Goal: Information Seeking & Learning: Learn about a topic

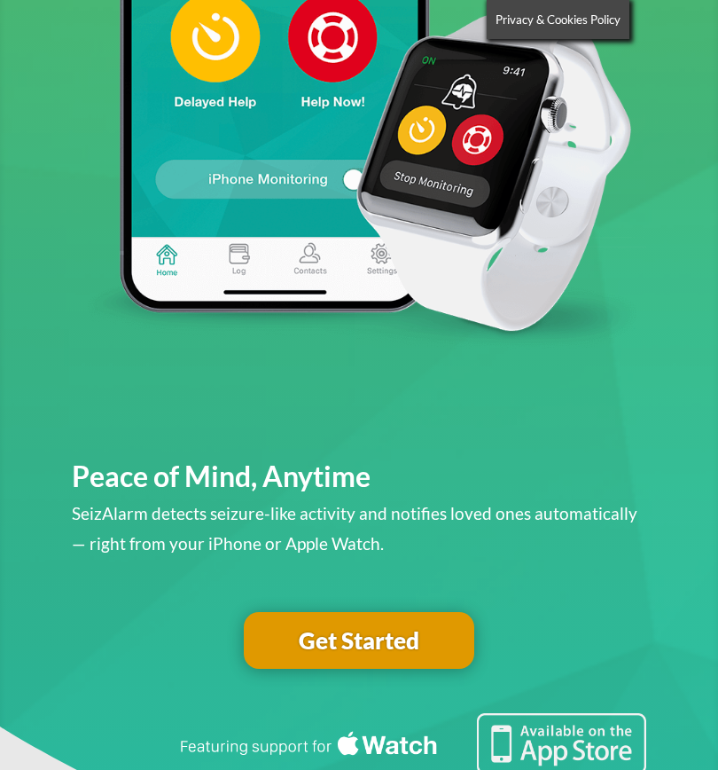
scroll to position [458, 0]
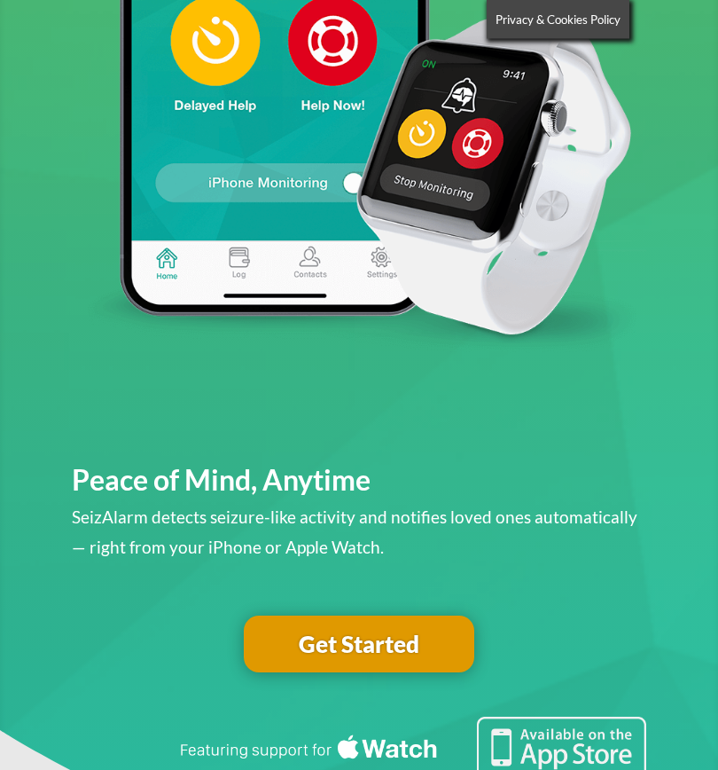
click at [440, 646] on link "Get Started" at bounding box center [359, 644] width 231 height 57
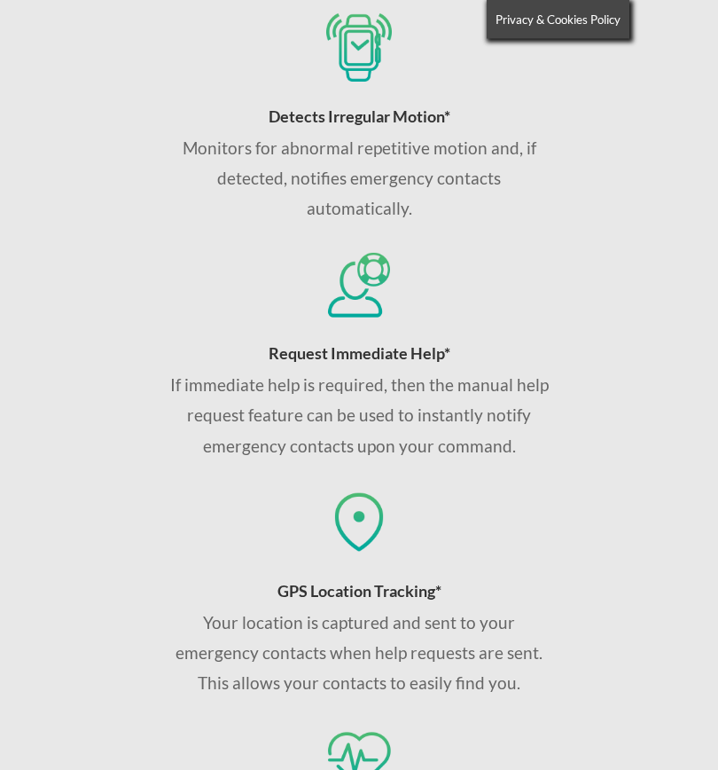
scroll to position [1496, 0]
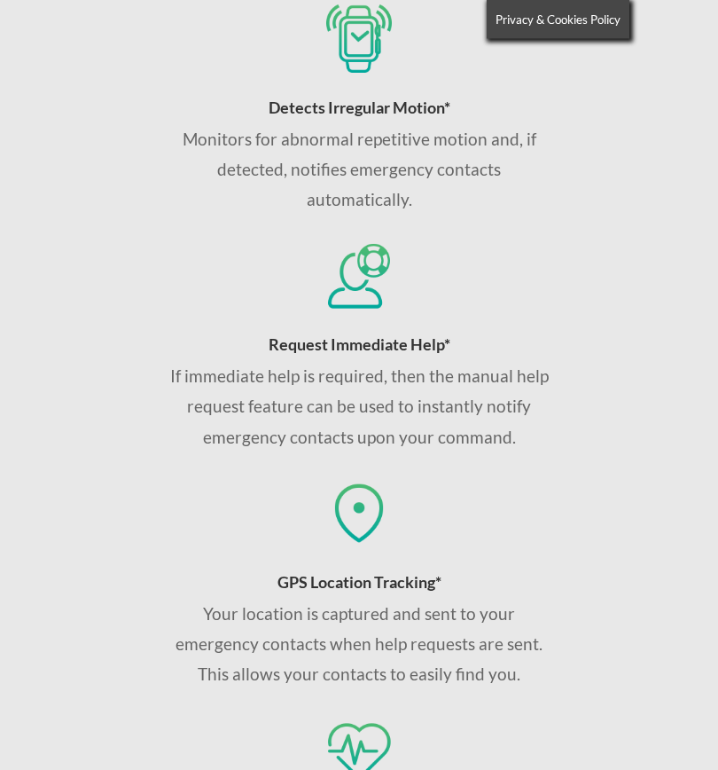
click at [277, 685] on div "Your location is captured and sent to your emergency contacts when help request…" at bounding box center [359, 644] width 380 height 91
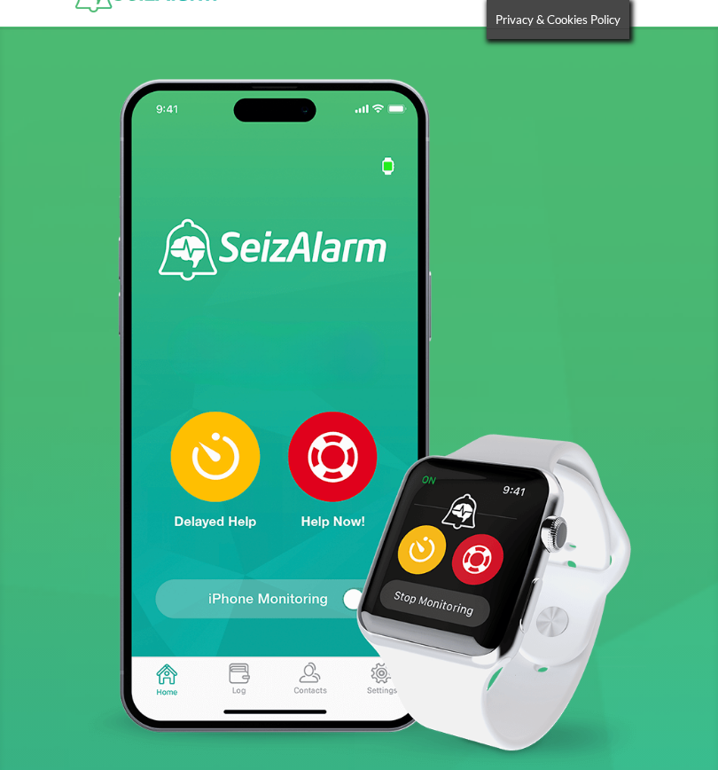
scroll to position [0, 0]
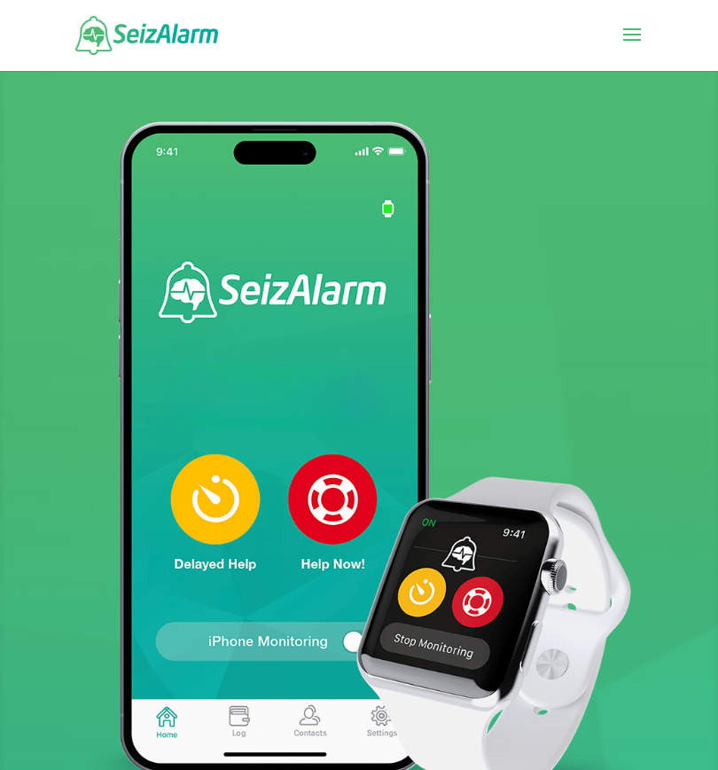
click at [627, 59] on span at bounding box center [632, 46] width 28 height 50
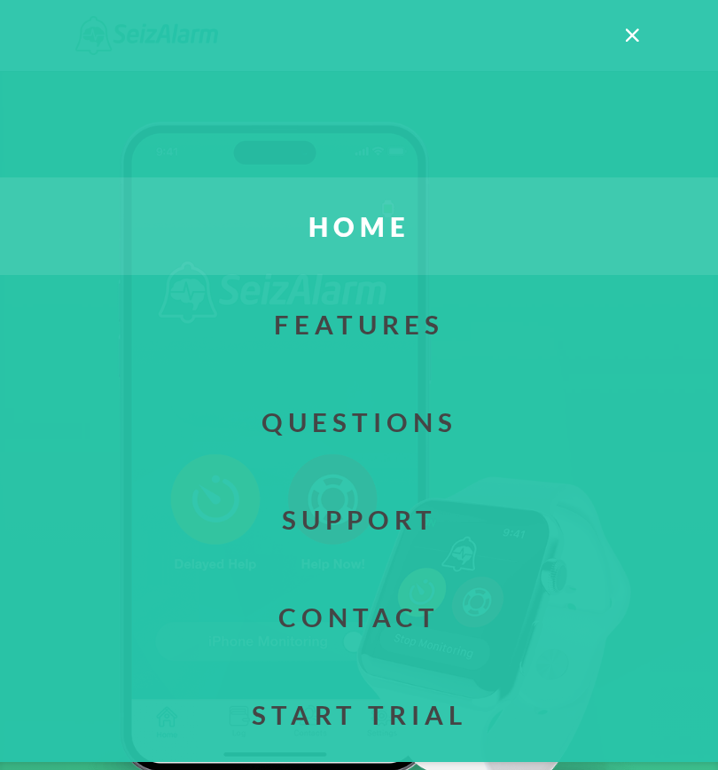
click at [640, 27] on span at bounding box center [632, 46] width 28 height 50
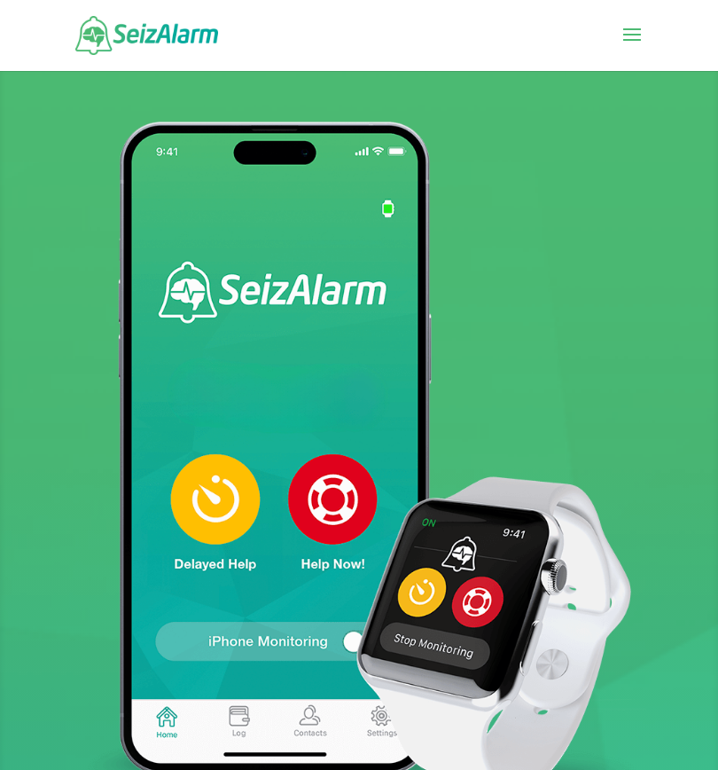
click at [642, 32] on span at bounding box center [632, 46] width 28 height 50
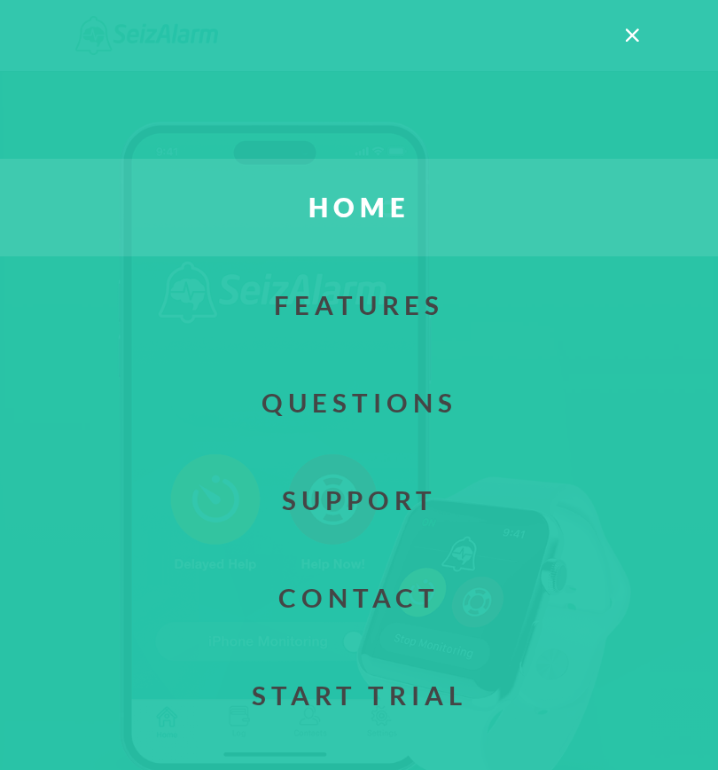
scroll to position [24, 0]
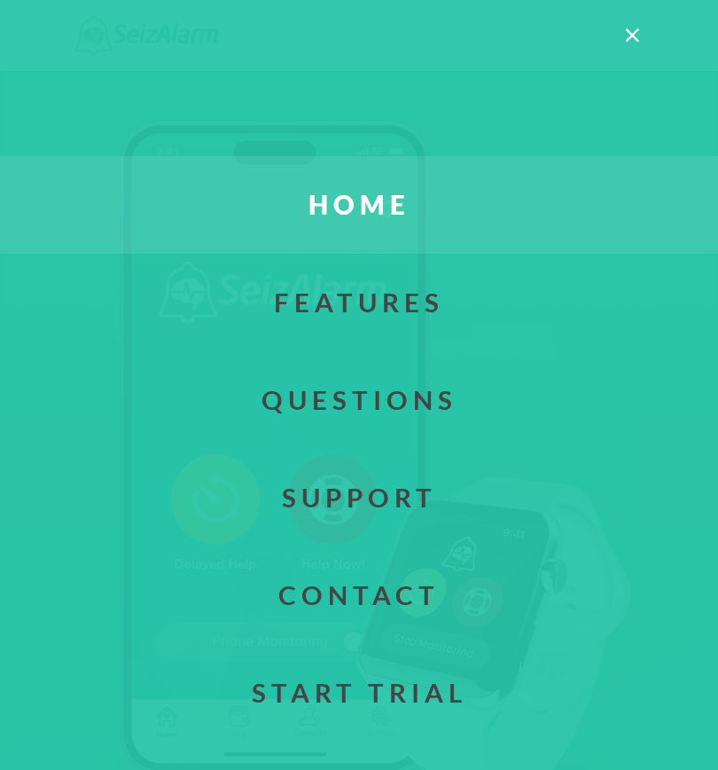
click at [437, 411] on link "Questions" at bounding box center [358, 400] width 771 height 98
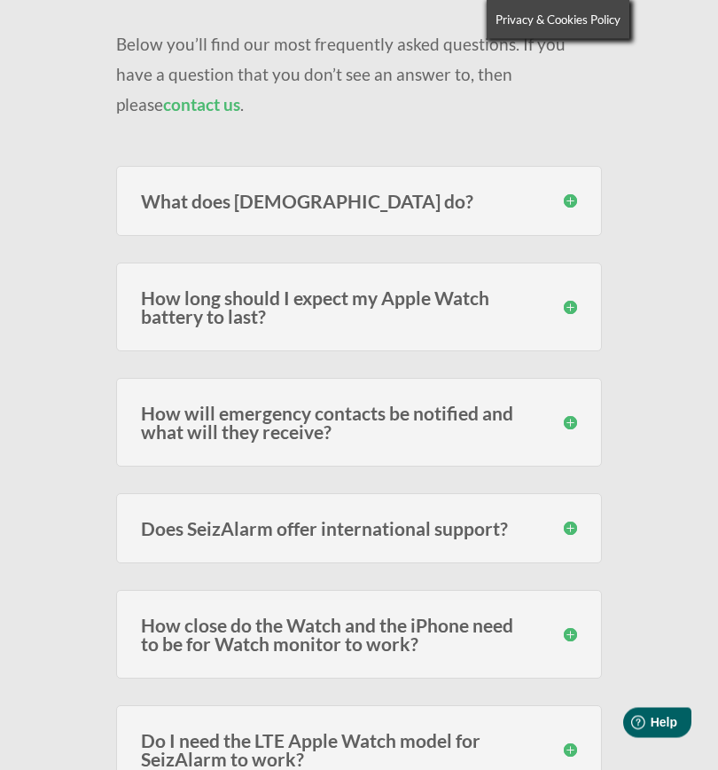
scroll to position [260, 0]
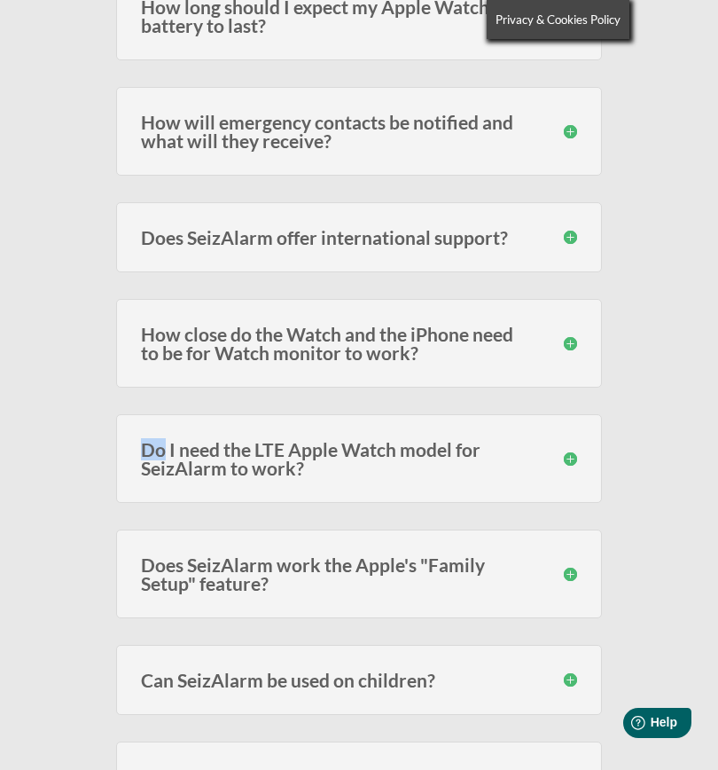
scroll to position [0, 0]
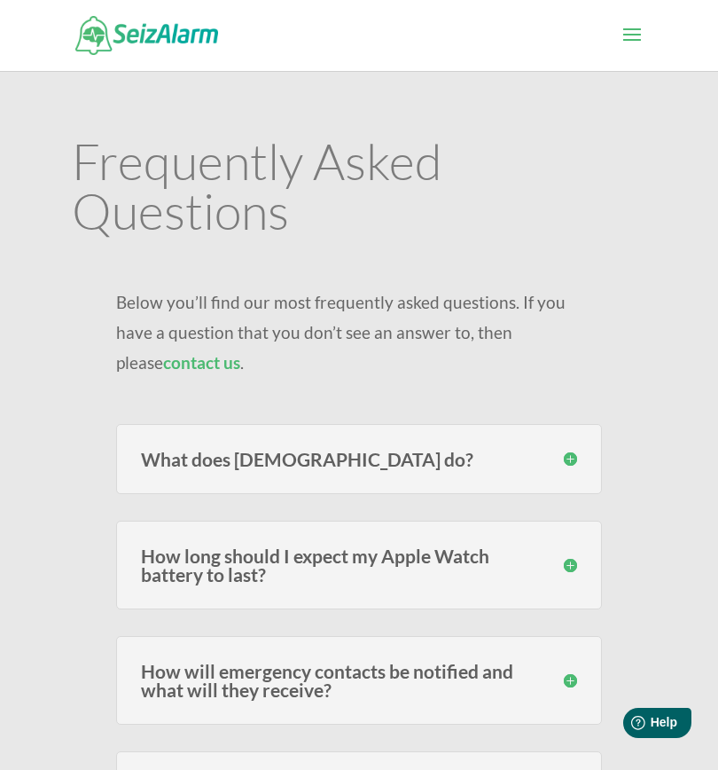
click at [639, 34] on span at bounding box center [632, 46] width 28 height 50
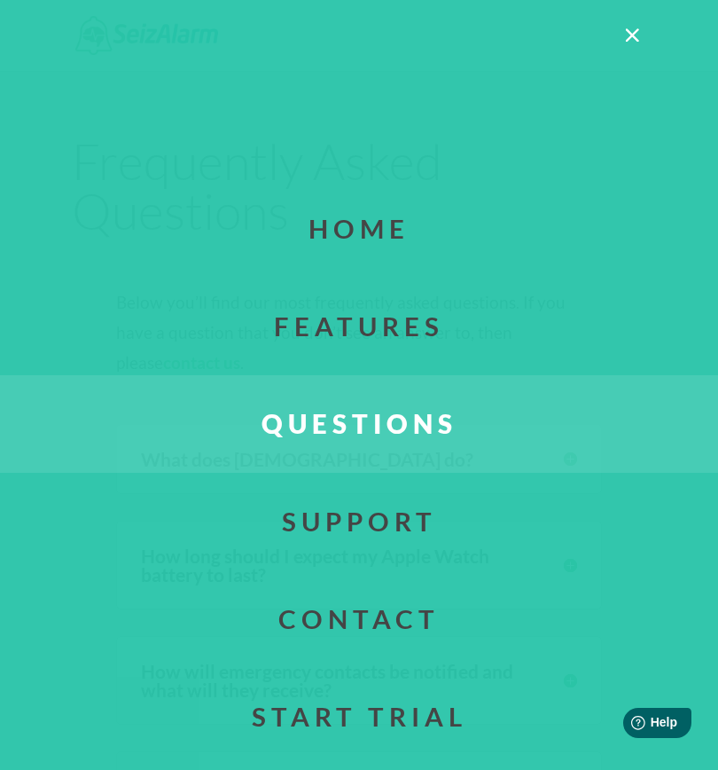
click at [421, 324] on link "Features" at bounding box center [358, 327] width 771 height 98
